Goal: Communication & Community: Connect with others

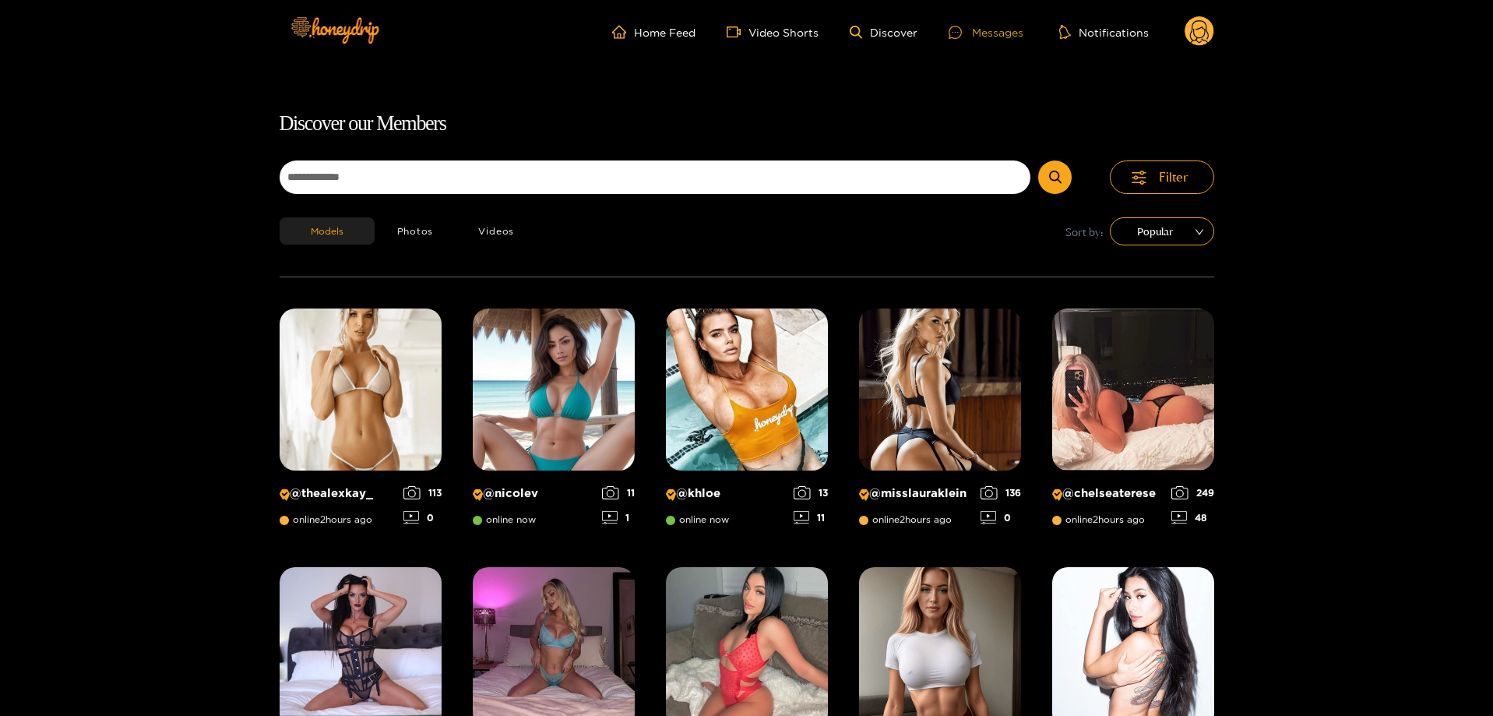
click at [980, 30] on div "Messages" at bounding box center [986, 32] width 75 height 18
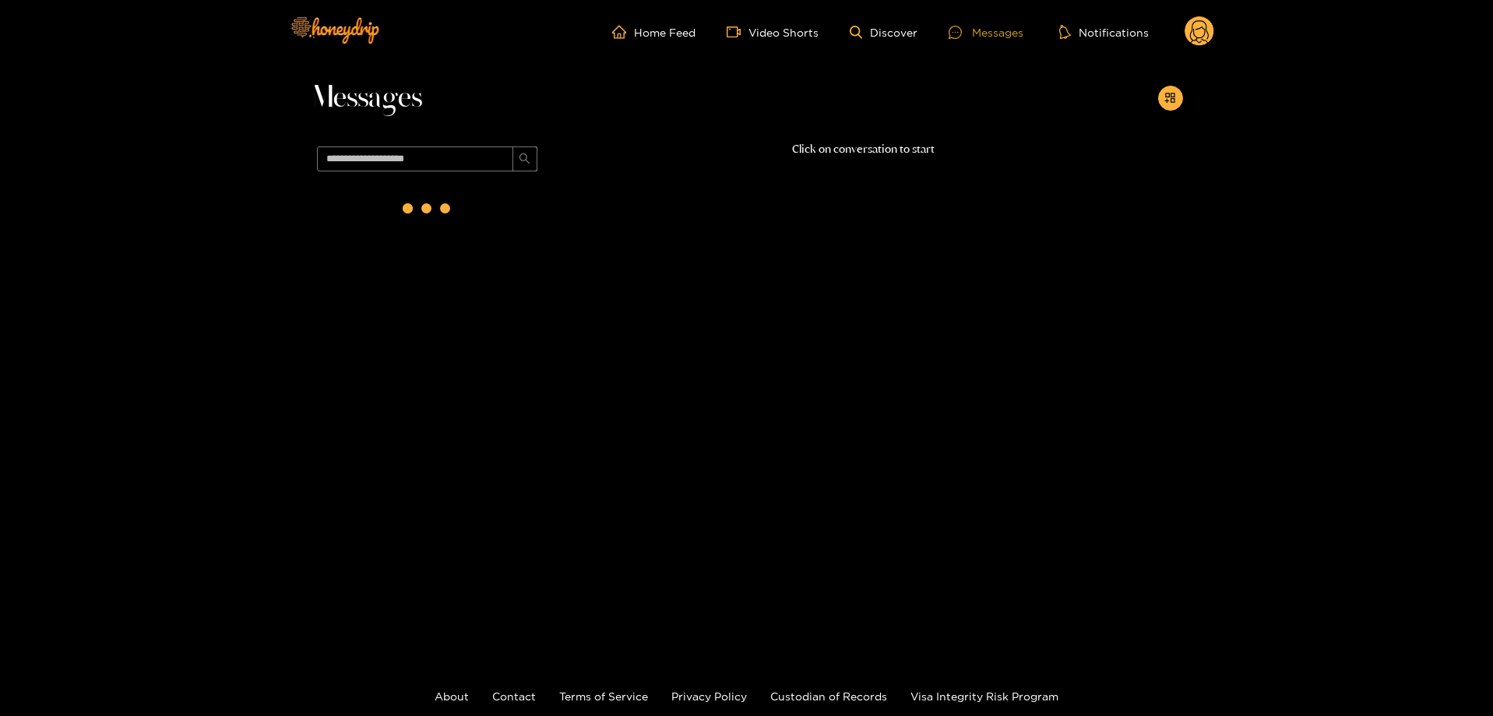
scroll to position [95, 0]
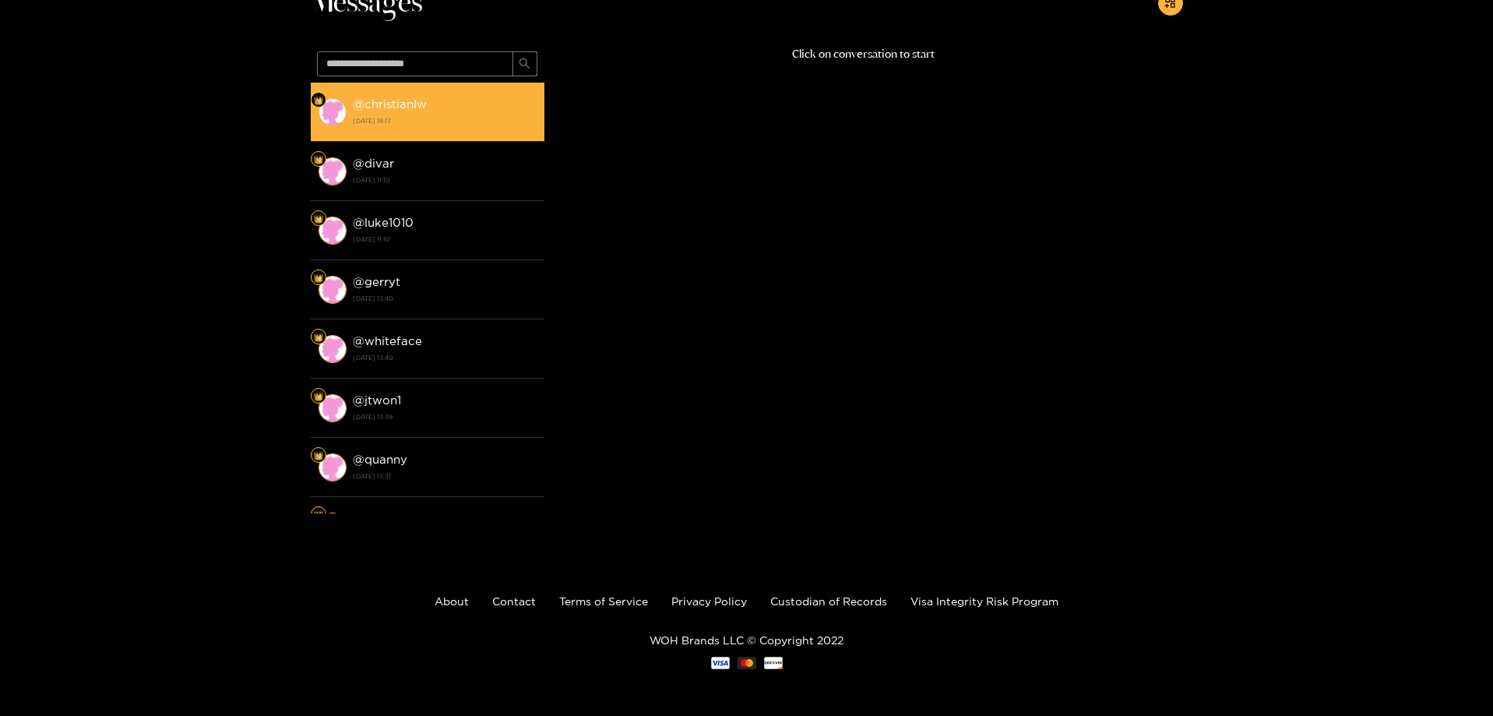
click at [460, 110] on div "@ christianlw [DATE] 18:17" at bounding box center [445, 111] width 184 height 35
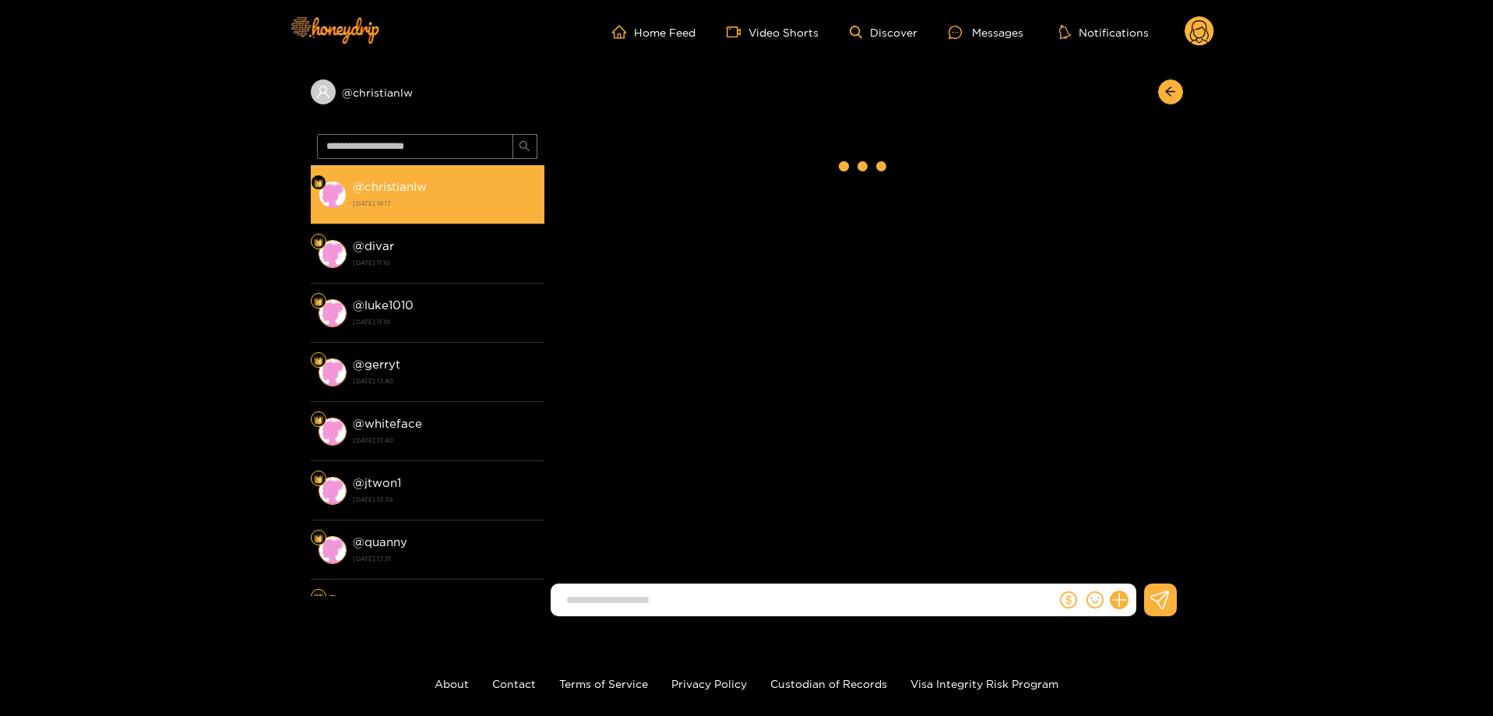
scroll to position [2767, 0]
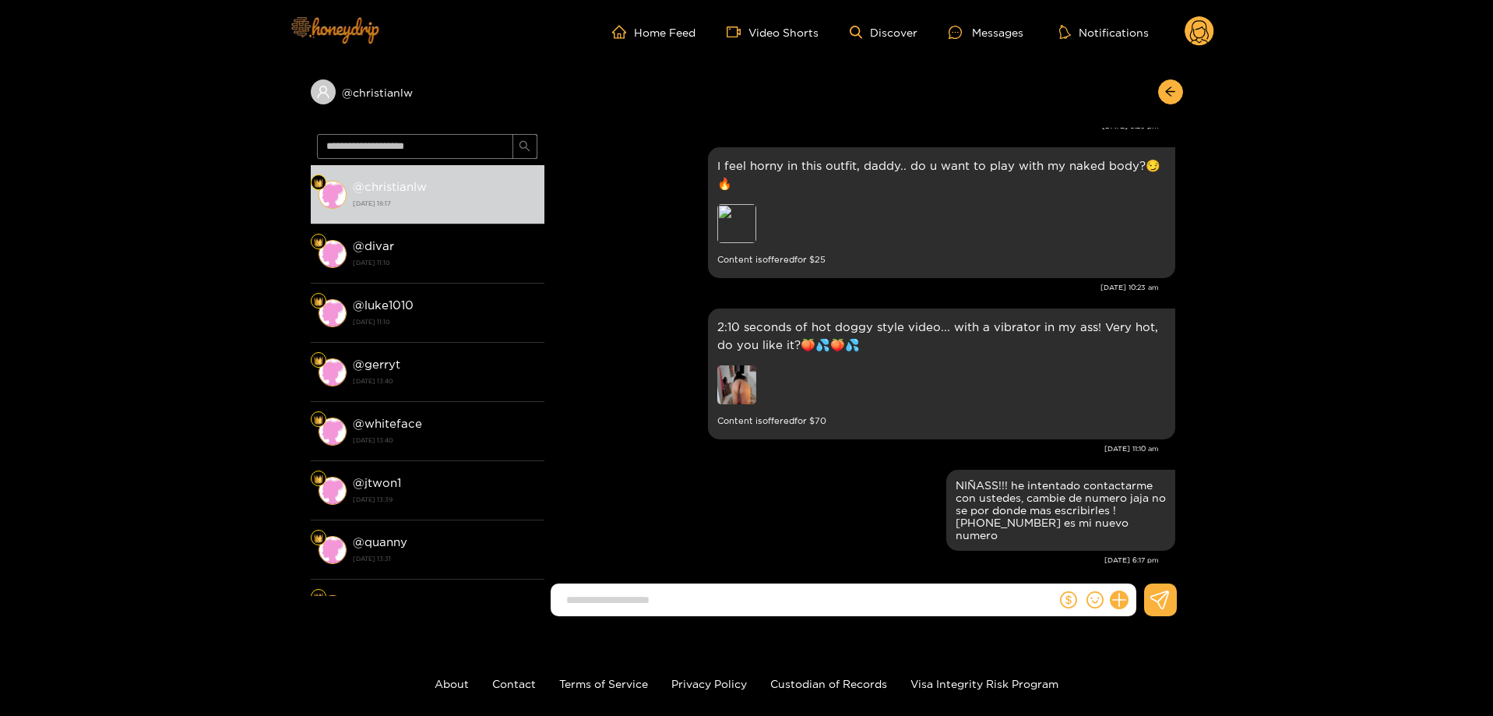
click at [382, 23] on img at bounding box center [334, 29] width 109 height 65
